Goal: Check status: Check status

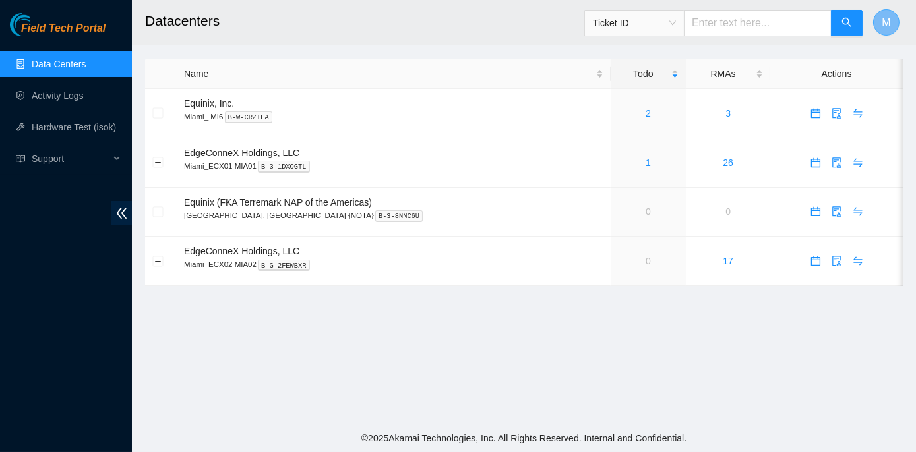
click at [886, 20] on span "M" at bounding box center [886, 23] width 9 height 16
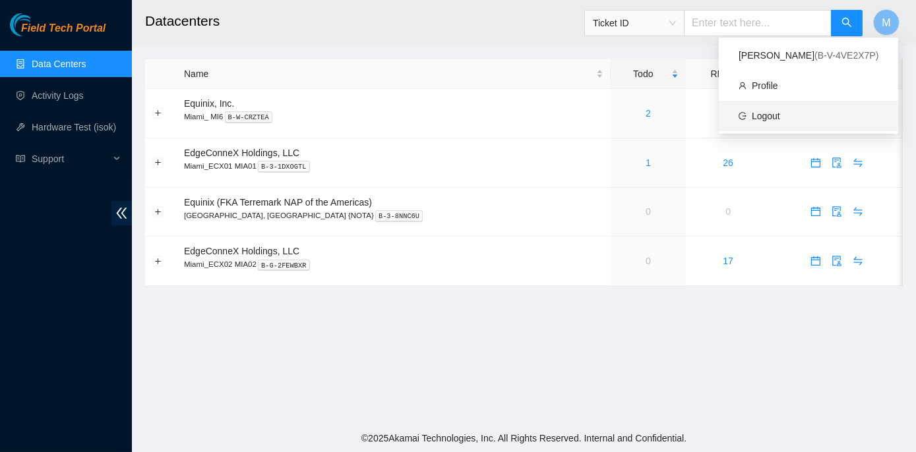
click at [756, 115] on link "Logout" at bounding box center [766, 116] width 28 height 11
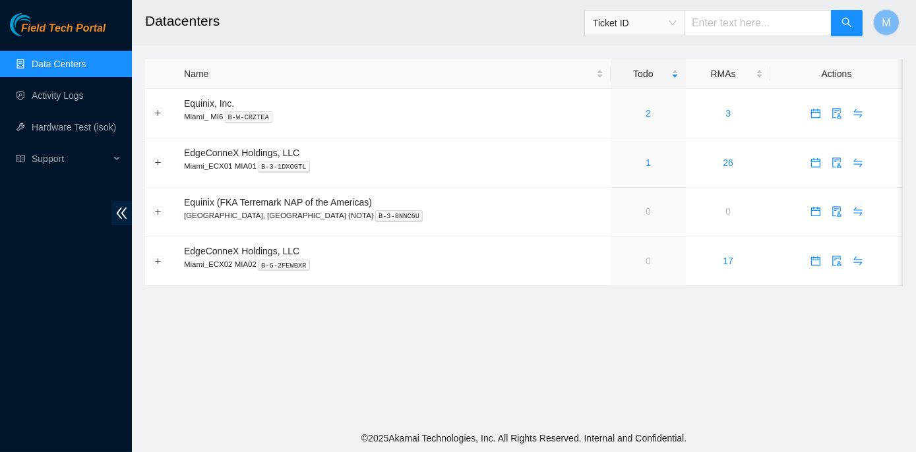
click at [723, 21] on input "text" at bounding box center [758, 23] width 148 height 26
paste input "B-W-14JLZSH"
type input "B-W-14JLZSH"
click at [843, 18] on icon "search" at bounding box center [846, 22] width 11 height 11
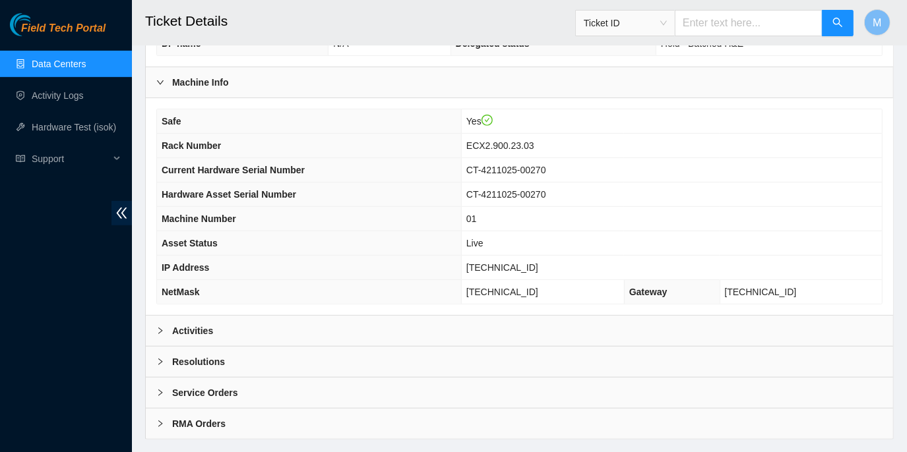
scroll to position [436, 0]
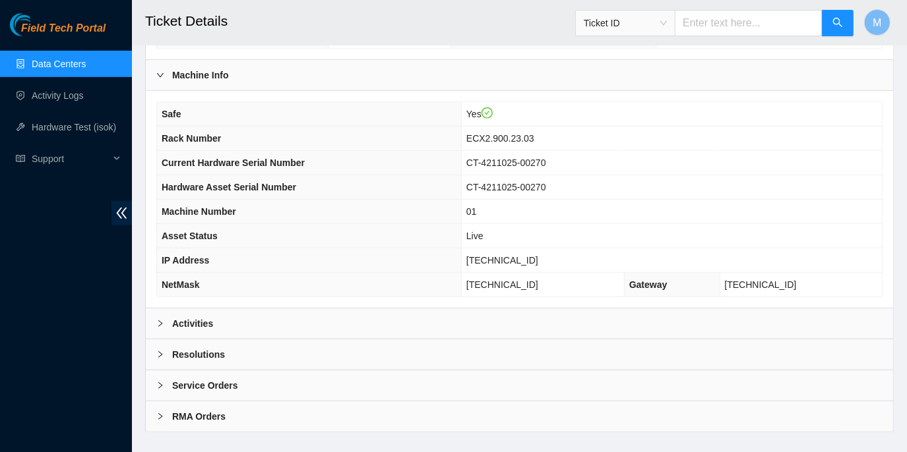
click at [159, 320] on icon "right" at bounding box center [160, 324] width 8 height 8
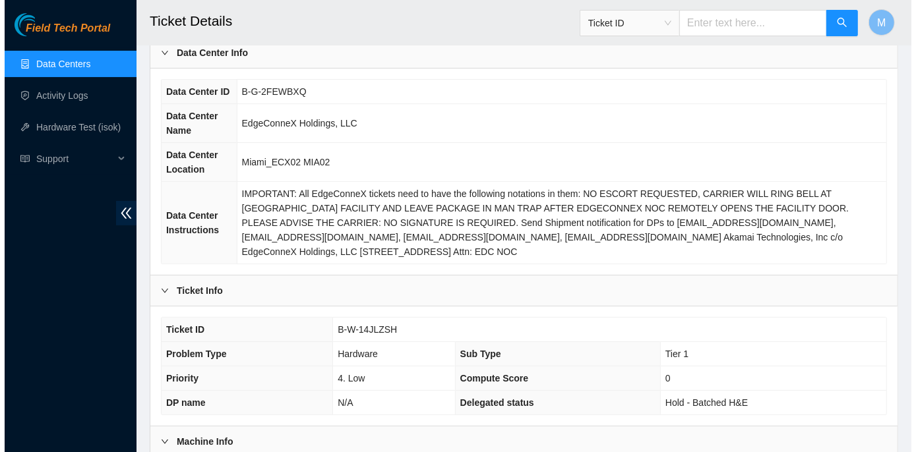
scroll to position [0, 0]
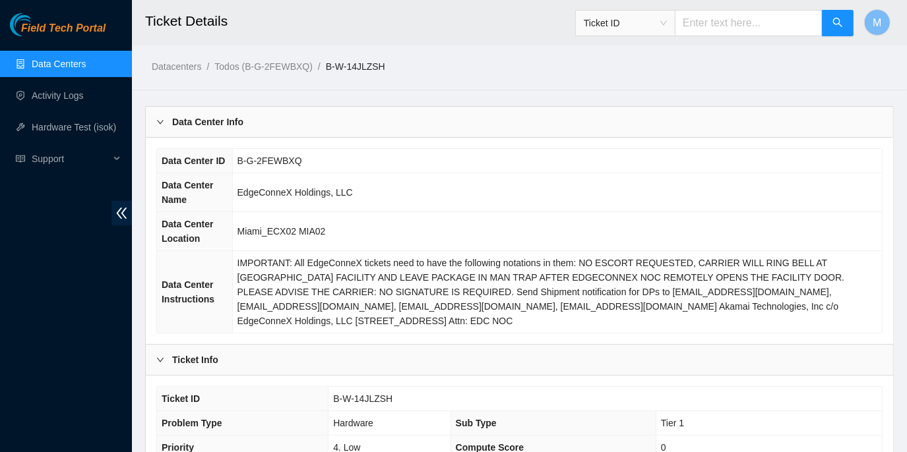
click at [70, 63] on link "Data Centers" at bounding box center [59, 64] width 54 height 11
